Goal: Transaction & Acquisition: Purchase product/service

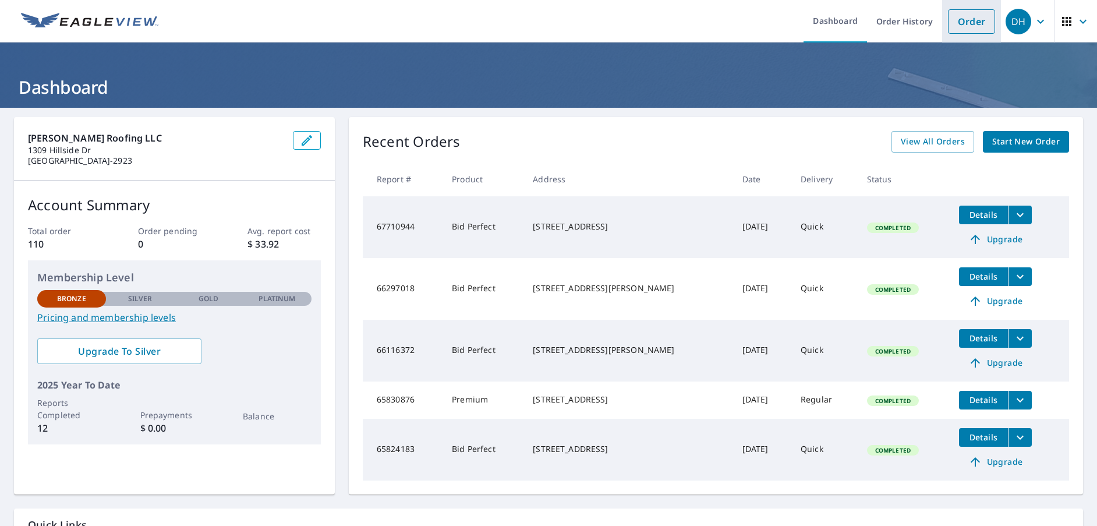
click at [948, 22] on link "Order" at bounding box center [971, 21] width 47 height 24
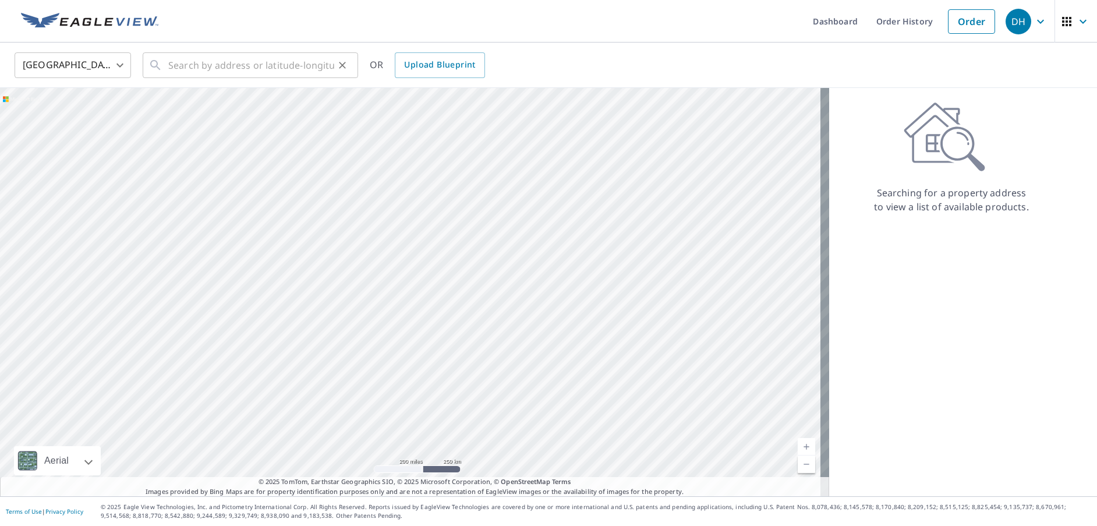
click at [170, 65] on div "​" at bounding box center [250, 65] width 215 height 26
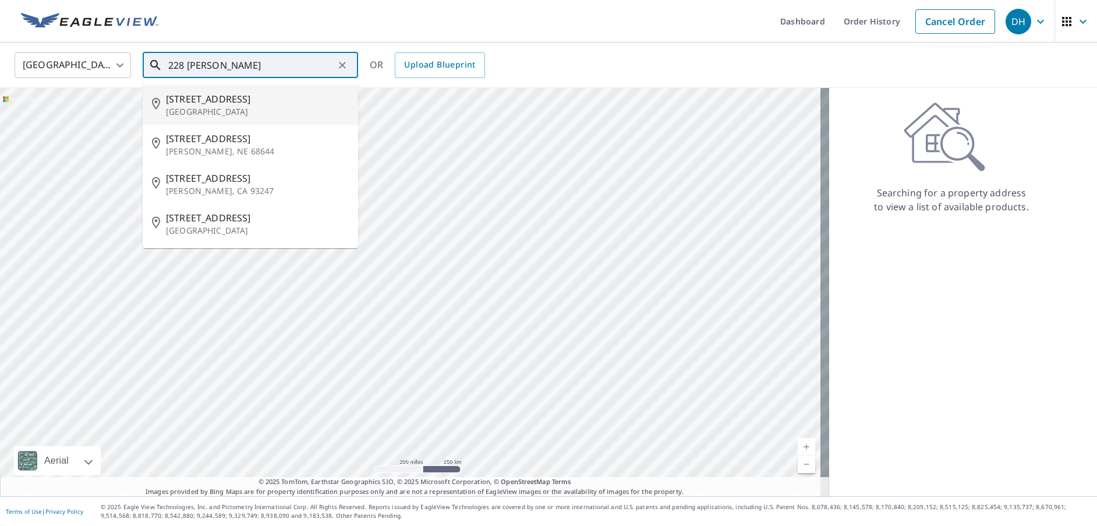
click at [203, 116] on p "[GEOGRAPHIC_DATA]" at bounding box center [257, 112] width 183 height 12
type input "[STREET_ADDRESS]"
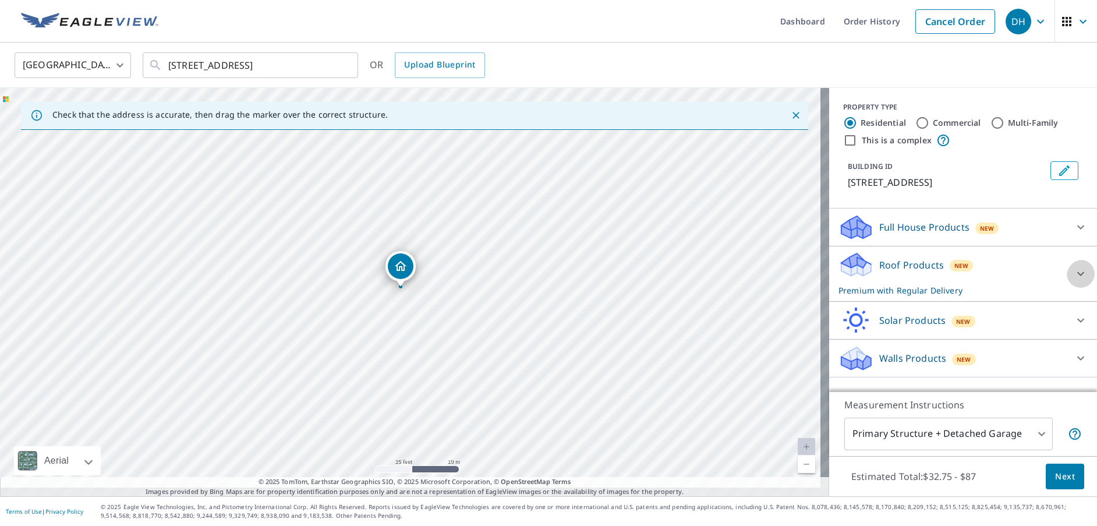
click at [1073, 281] on icon at bounding box center [1080, 274] width 14 height 14
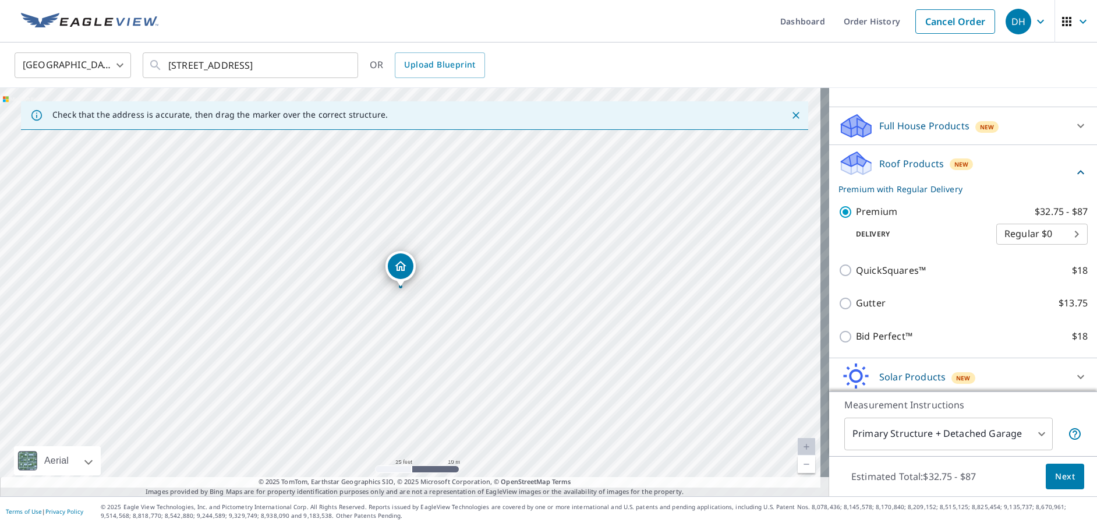
scroll to position [116, 0]
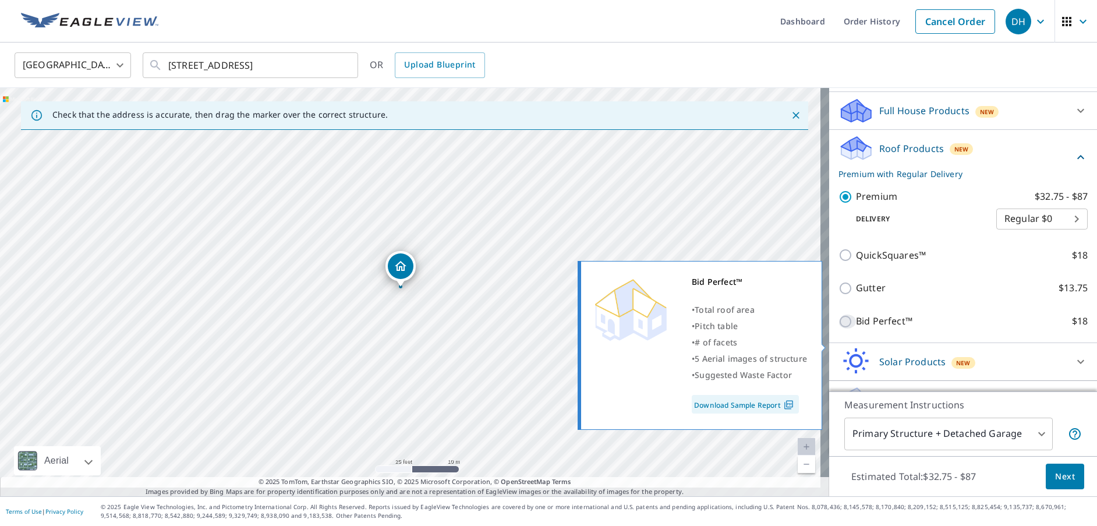
click at [840, 328] on input "Bid Perfect™ $18" at bounding box center [846, 321] width 17 height 14
checkbox input "true"
checkbox input "false"
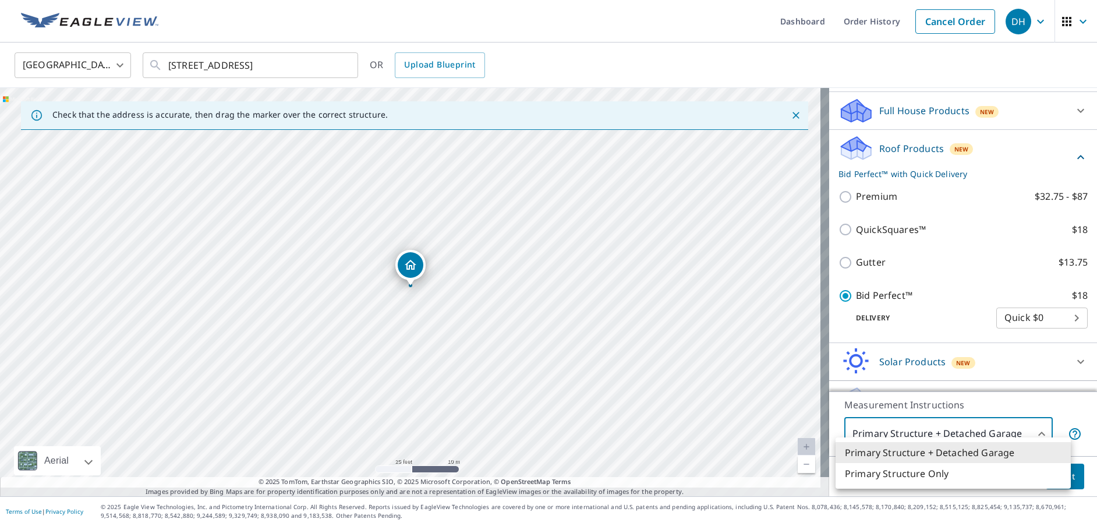
click at [1060, 419] on body "DH DH Dashboard Order History Cancel Order DH [GEOGRAPHIC_DATA] [GEOGRAPHIC_DAT…" at bounding box center [548, 263] width 1097 height 526
click at [952, 484] on li "Primary Structure Only" at bounding box center [952, 473] width 235 height 21
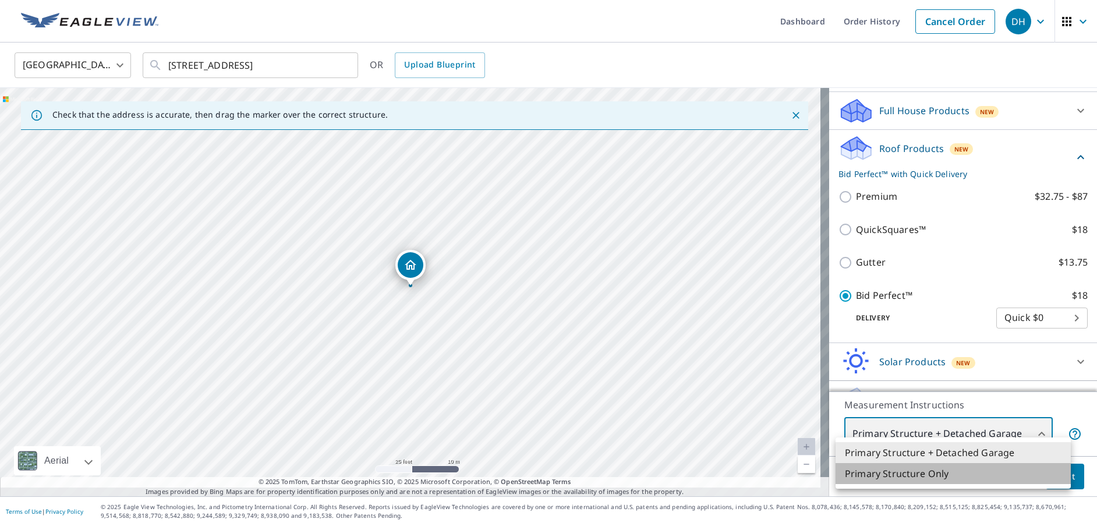
type input "2"
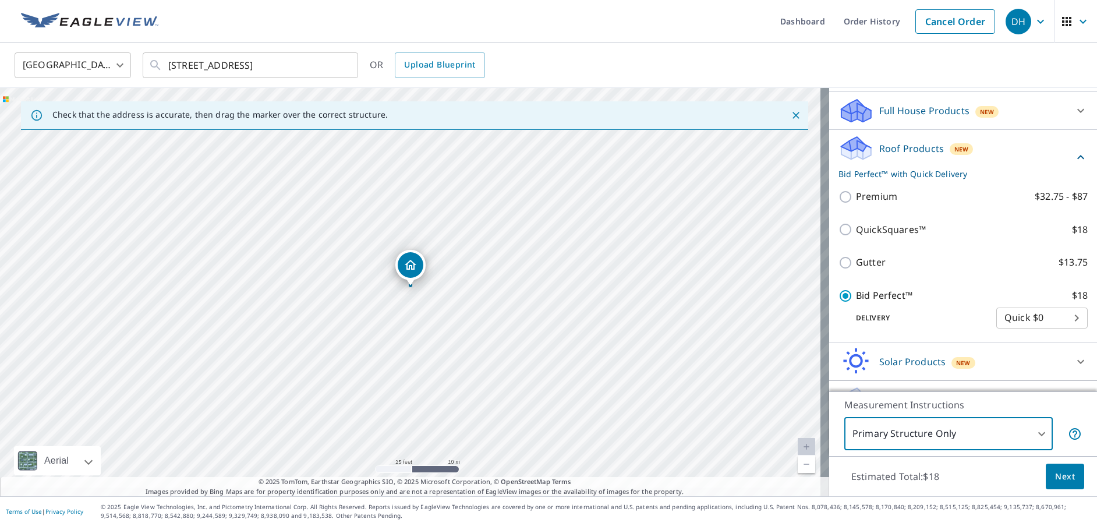
click at [1060, 476] on span "Next" at bounding box center [1065, 476] width 20 height 15
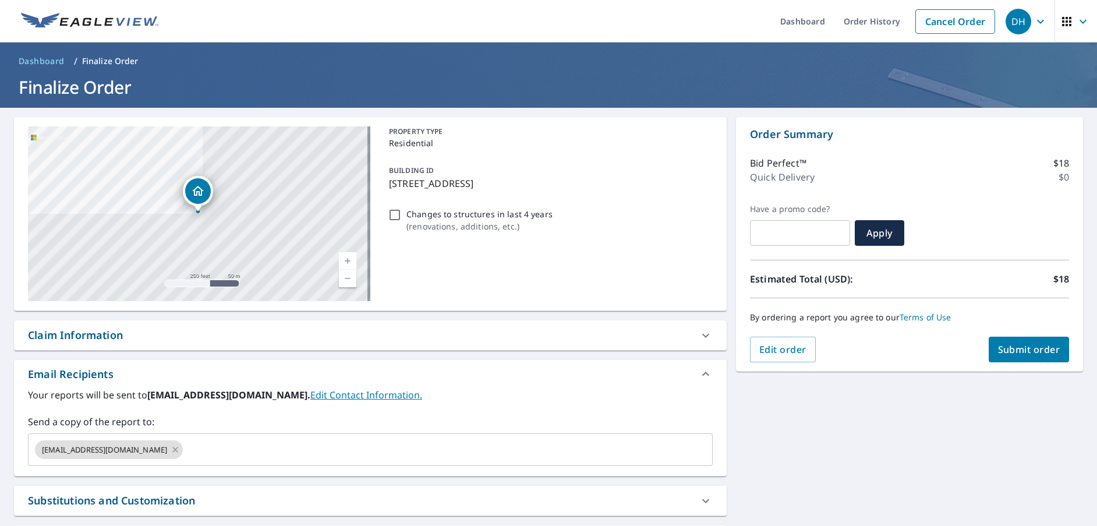
click at [1027, 353] on span "Submit order" at bounding box center [1029, 349] width 62 height 13
checkbox input "true"
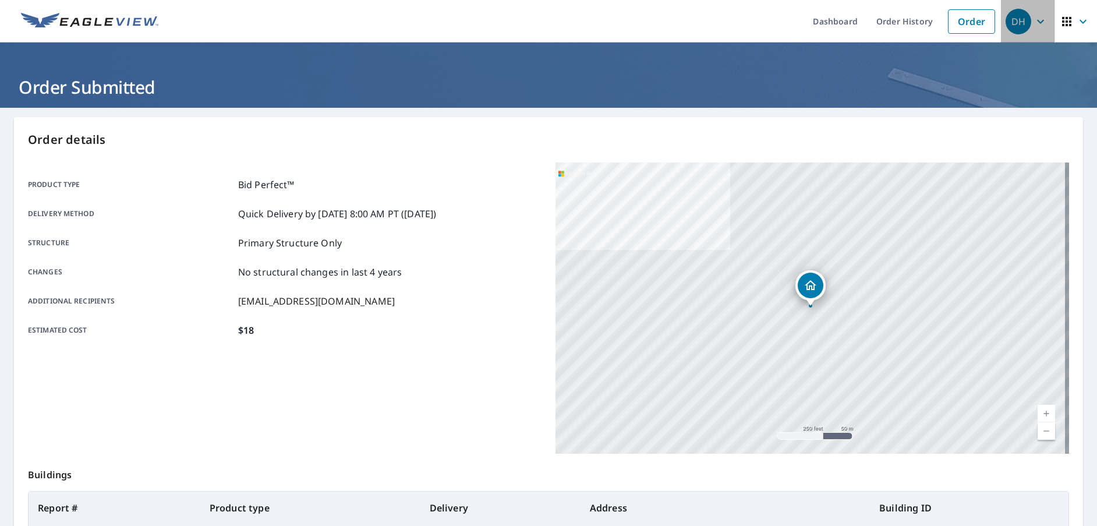
click at [1037, 22] on icon "button" at bounding box center [1040, 21] width 7 height 4
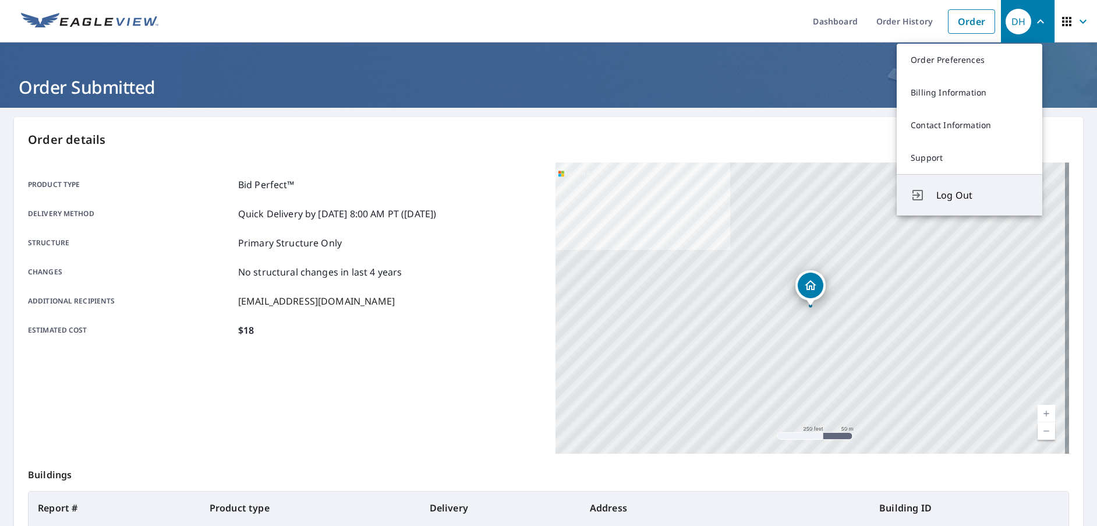
click at [980, 202] on span "Log Out" at bounding box center [982, 195] width 92 height 14
